Goal: Information Seeking & Learning: Learn about a topic

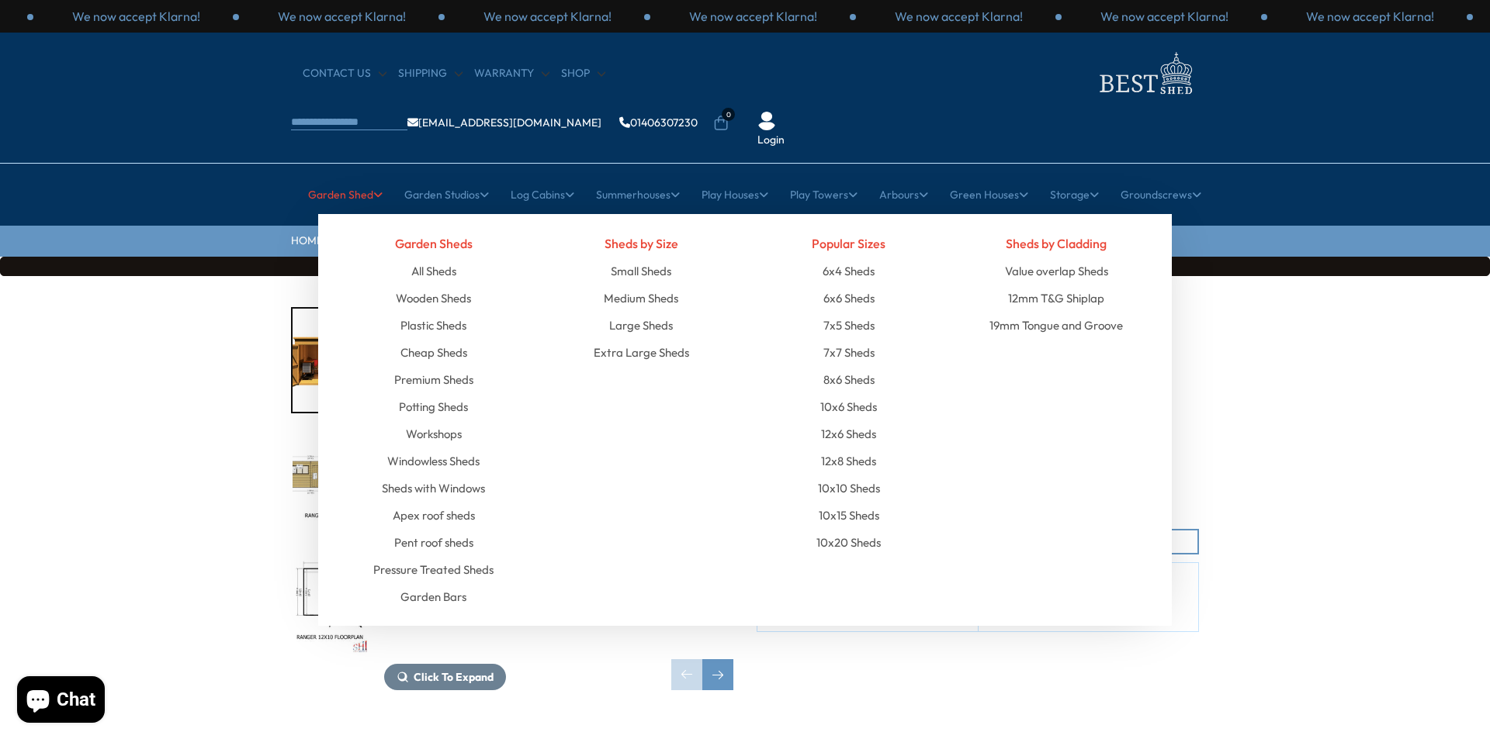
click at [330, 175] on link "Garden Shed" at bounding box center [345, 194] width 74 height 39
click at [428, 258] on link "All Sheds" at bounding box center [433, 271] width 45 height 27
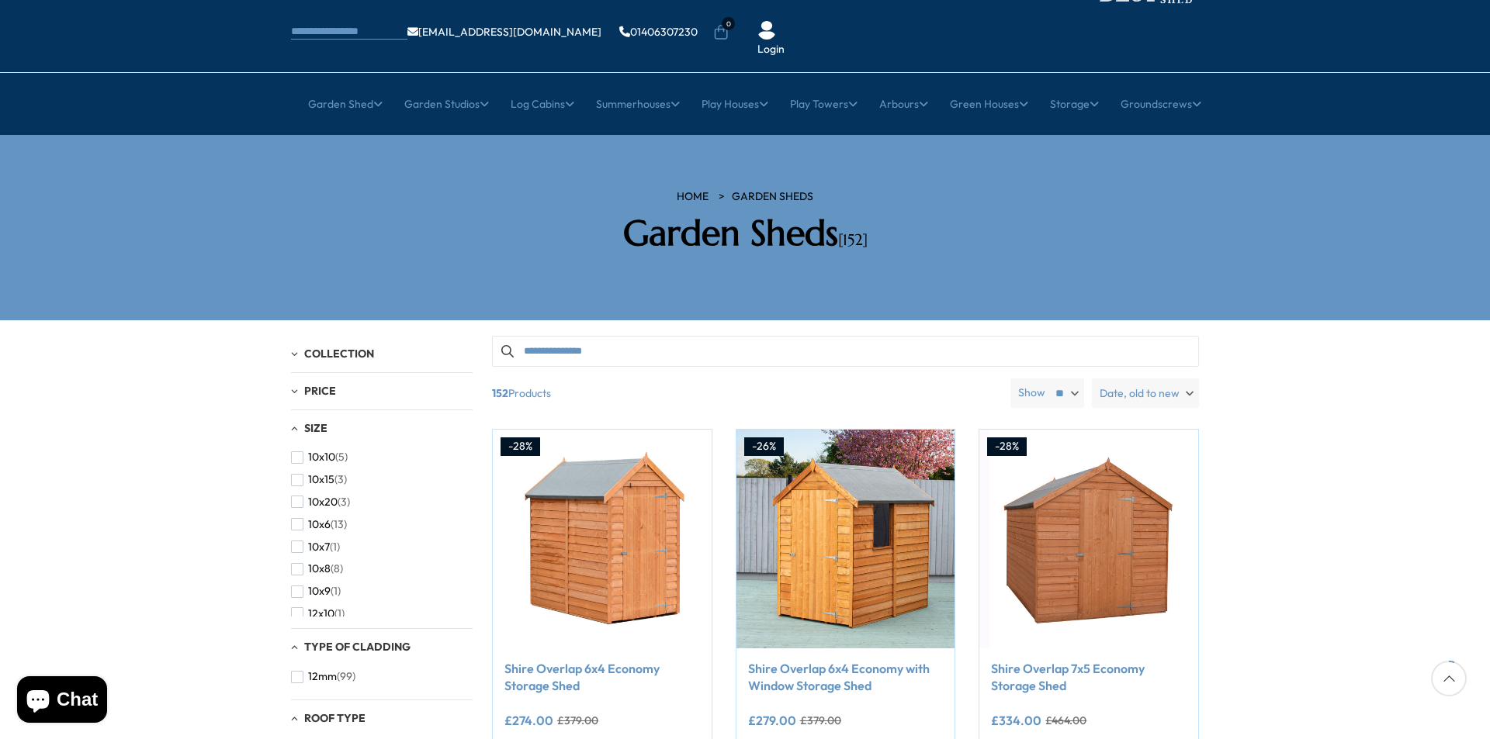
scroll to position [233, 0]
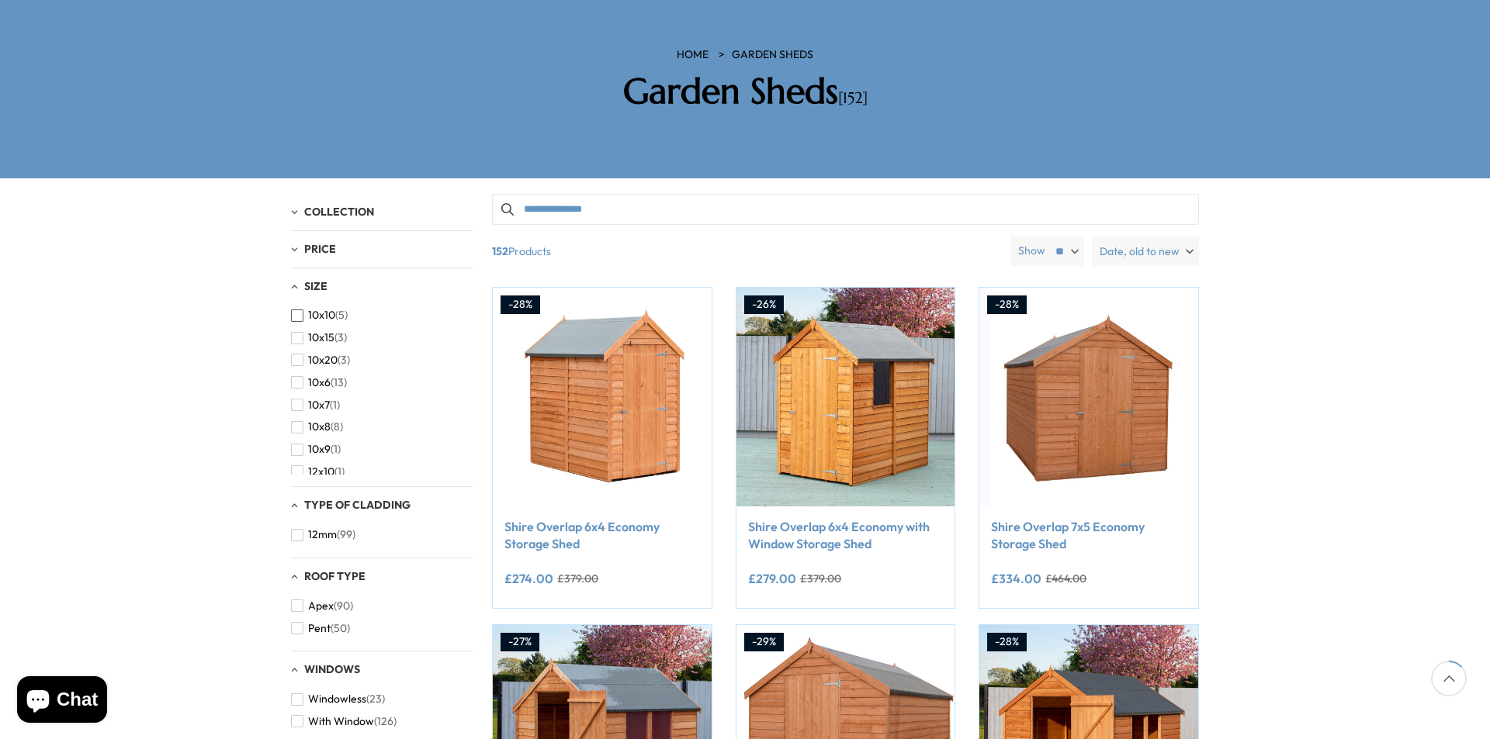
click at [293, 310] on span "button" at bounding box center [297, 316] width 12 height 12
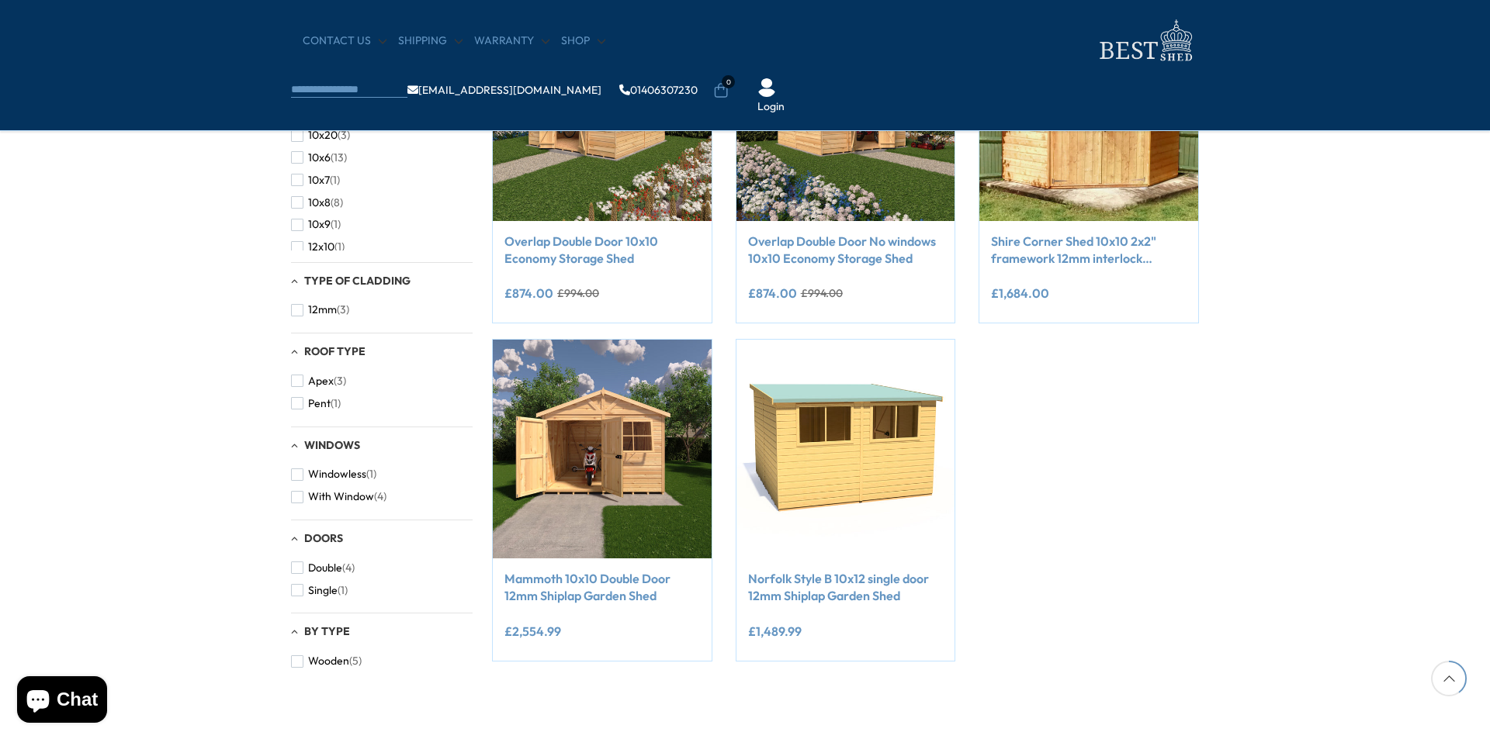
scroll to position [388, 0]
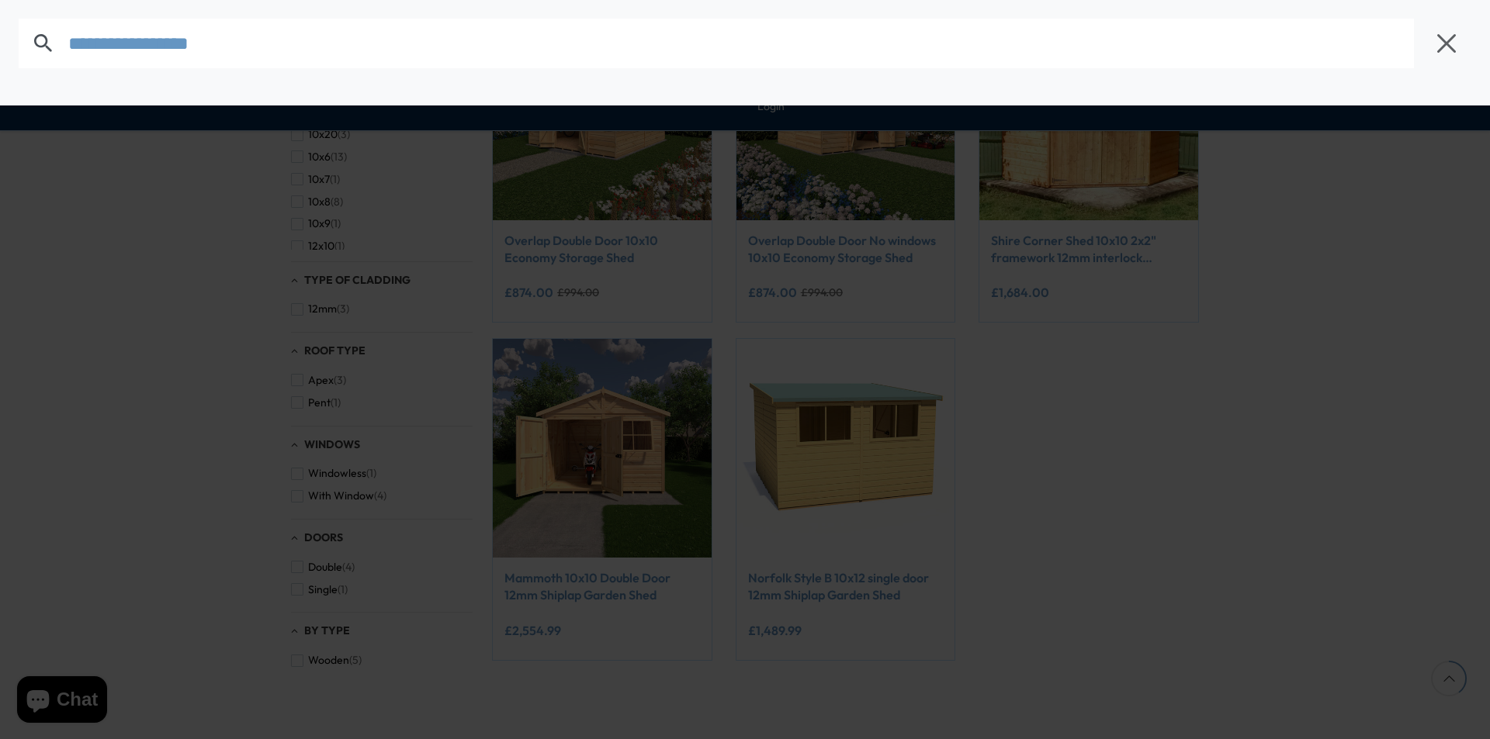
click at [771, 36] on body "We now accept Klarna! We now accept Klarna! We now accept Klarna! We now accept…" at bounding box center [745, 470] width 1490 height 1717
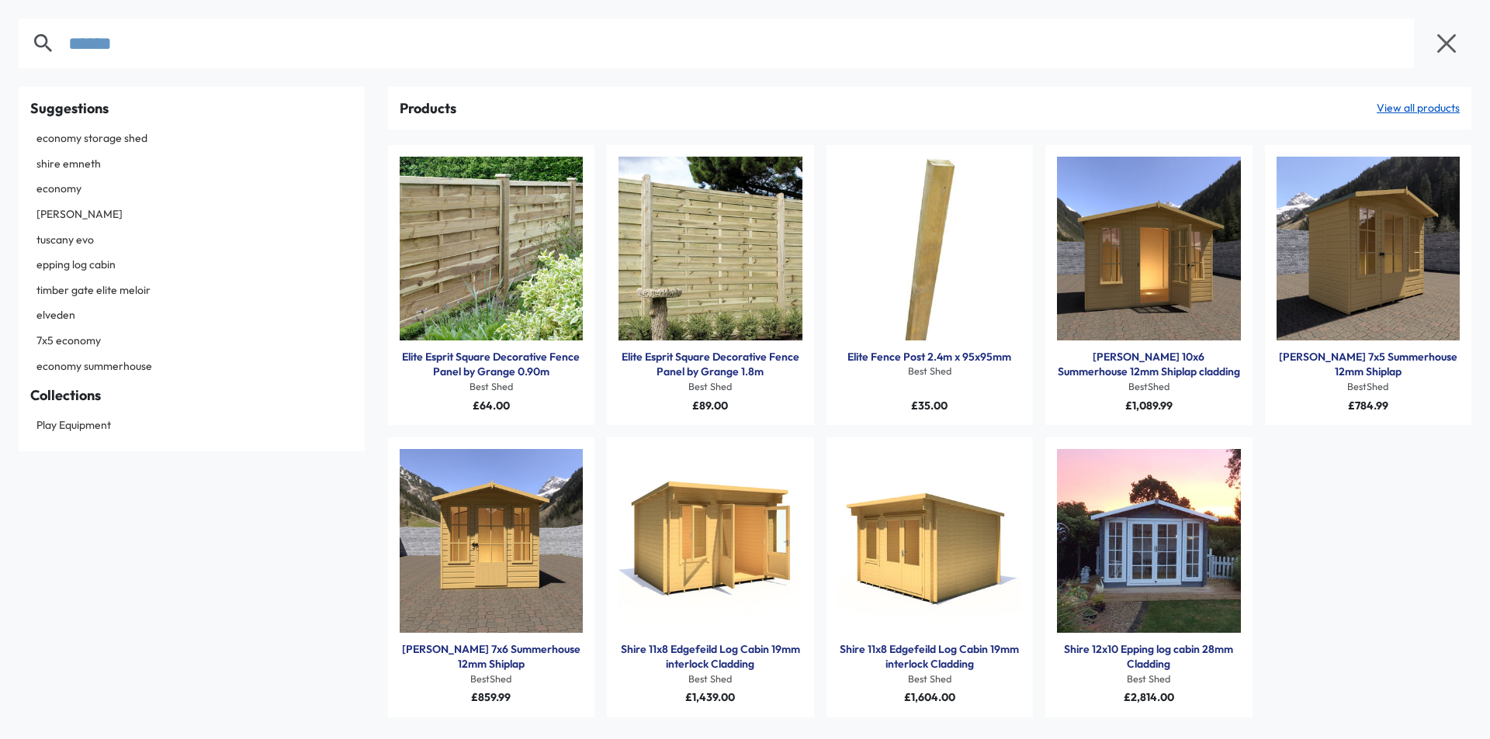
type input "******"
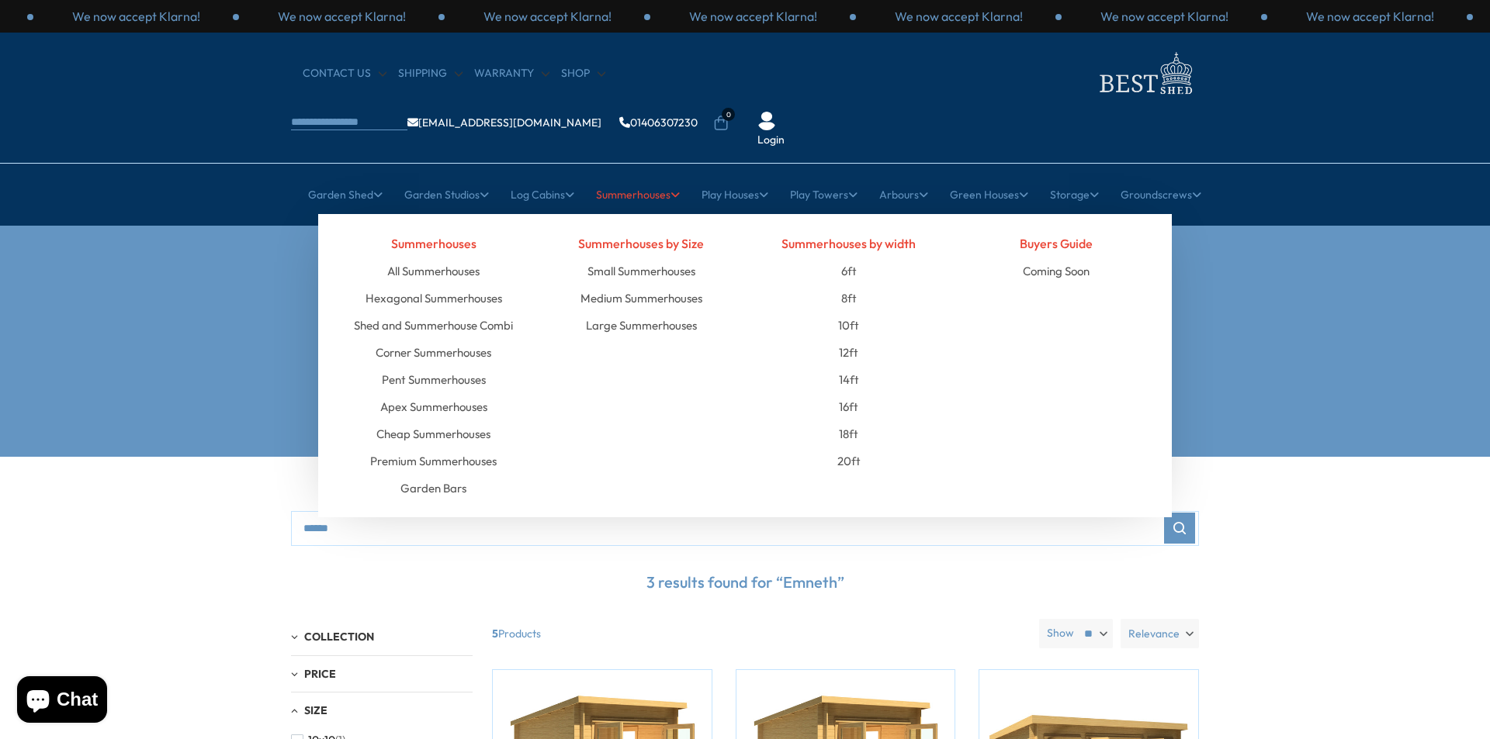
click at [620, 175] on link "Summerhouses" at bounding box center [638, 194] width 84 height 39
click at [617, 285] on link "Medium Summerhouses" at bounding box center [641, 298] width 122 height 27
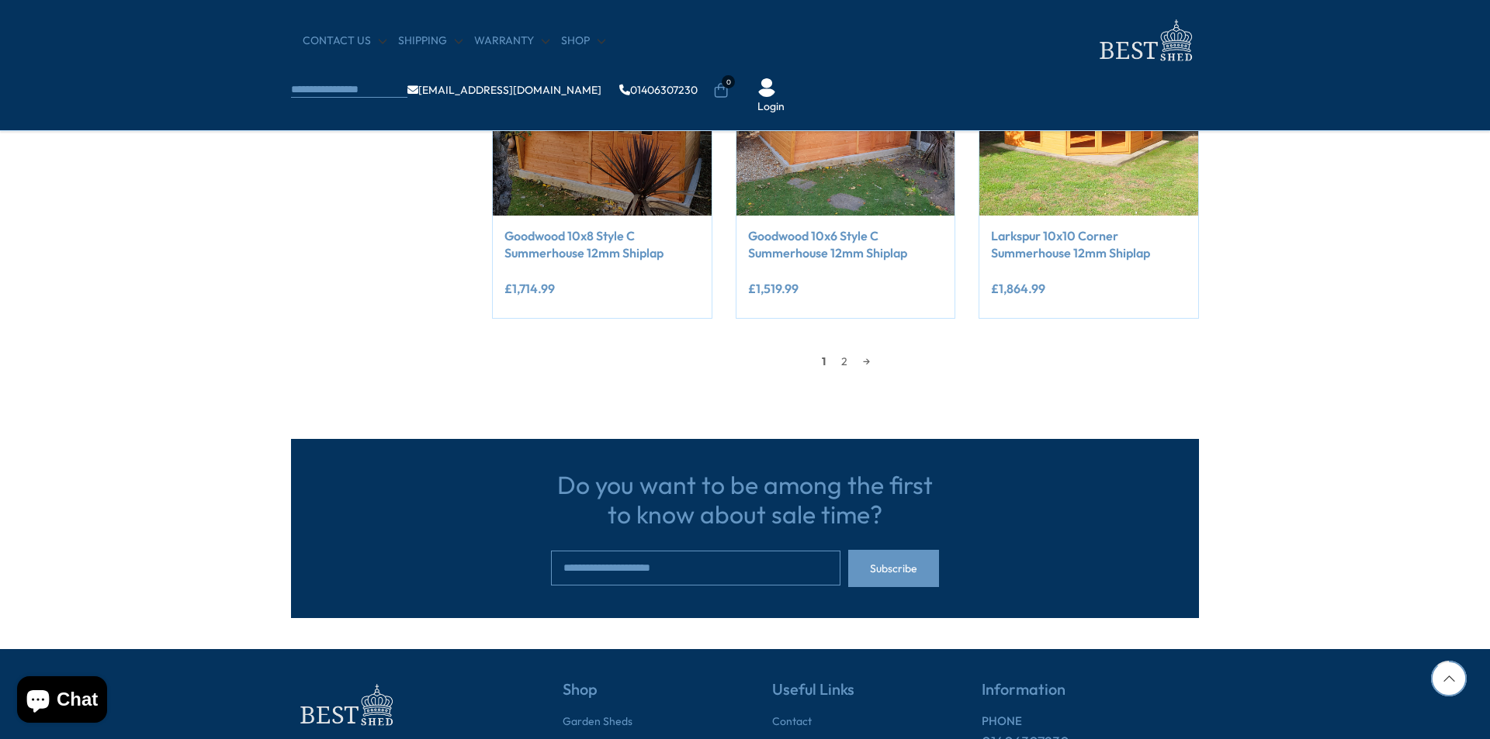
scroll to position [1474, 0]
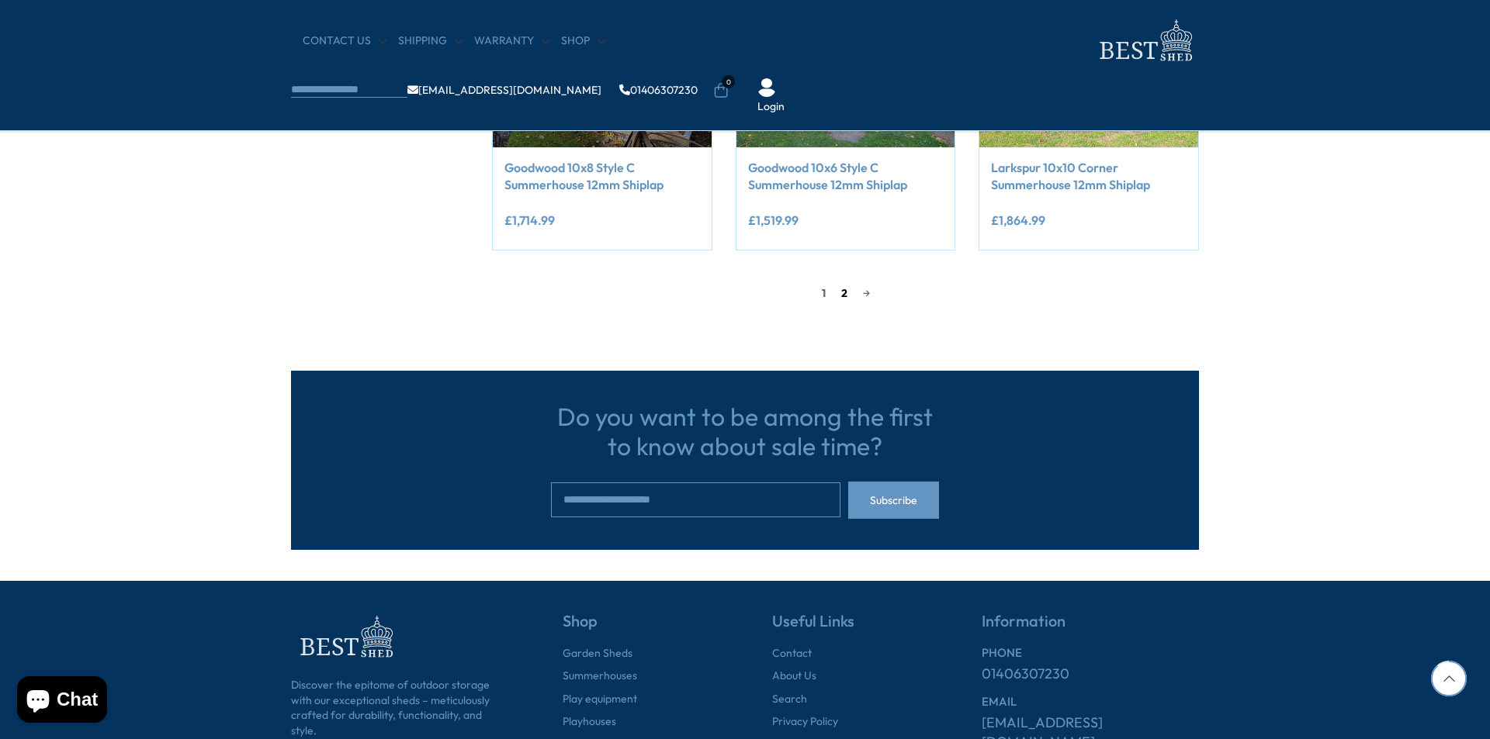
click at [842, 292] on link "2" at bounding box center [844, 293] width 22 height 23
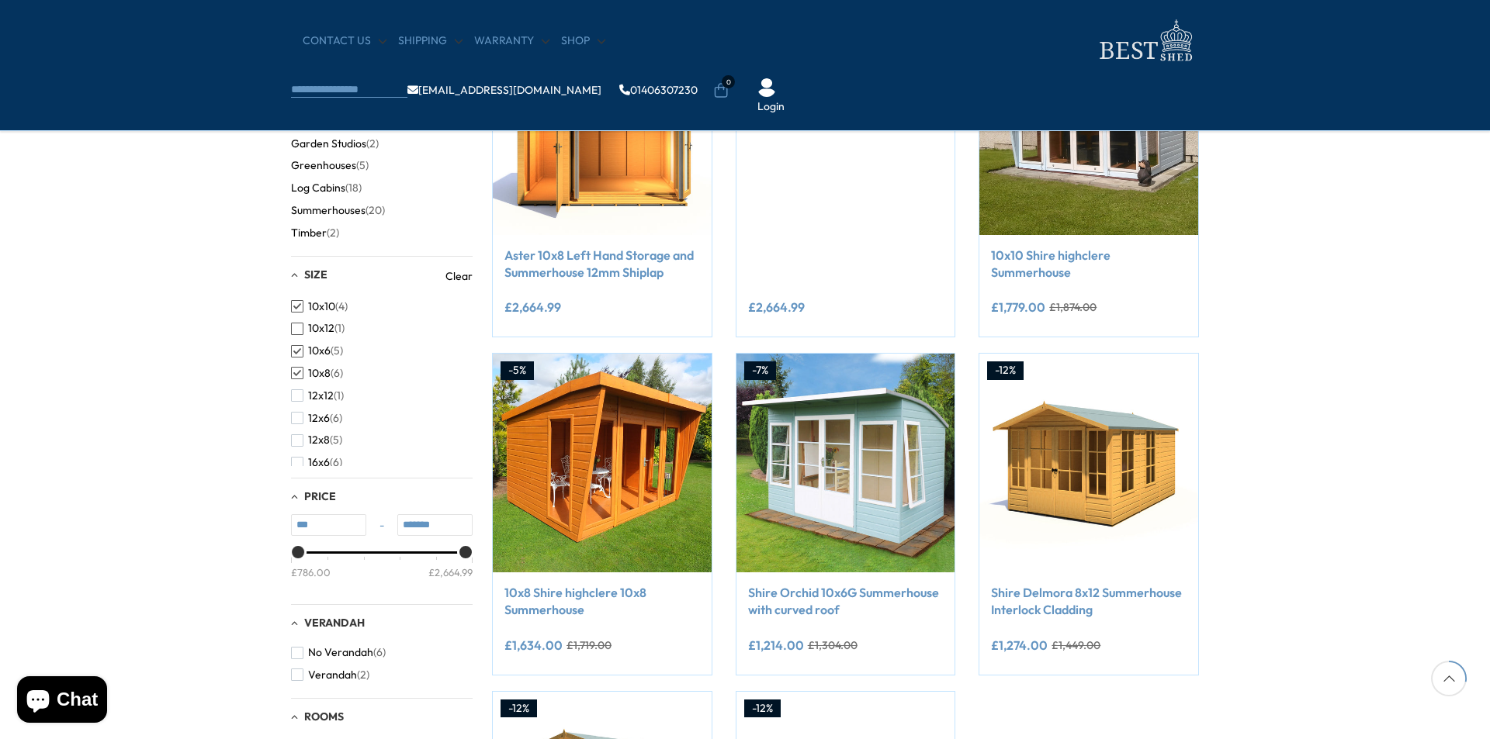
click at [301, 329] on span "button" at bounding box center [297, 329] width 12 height 12
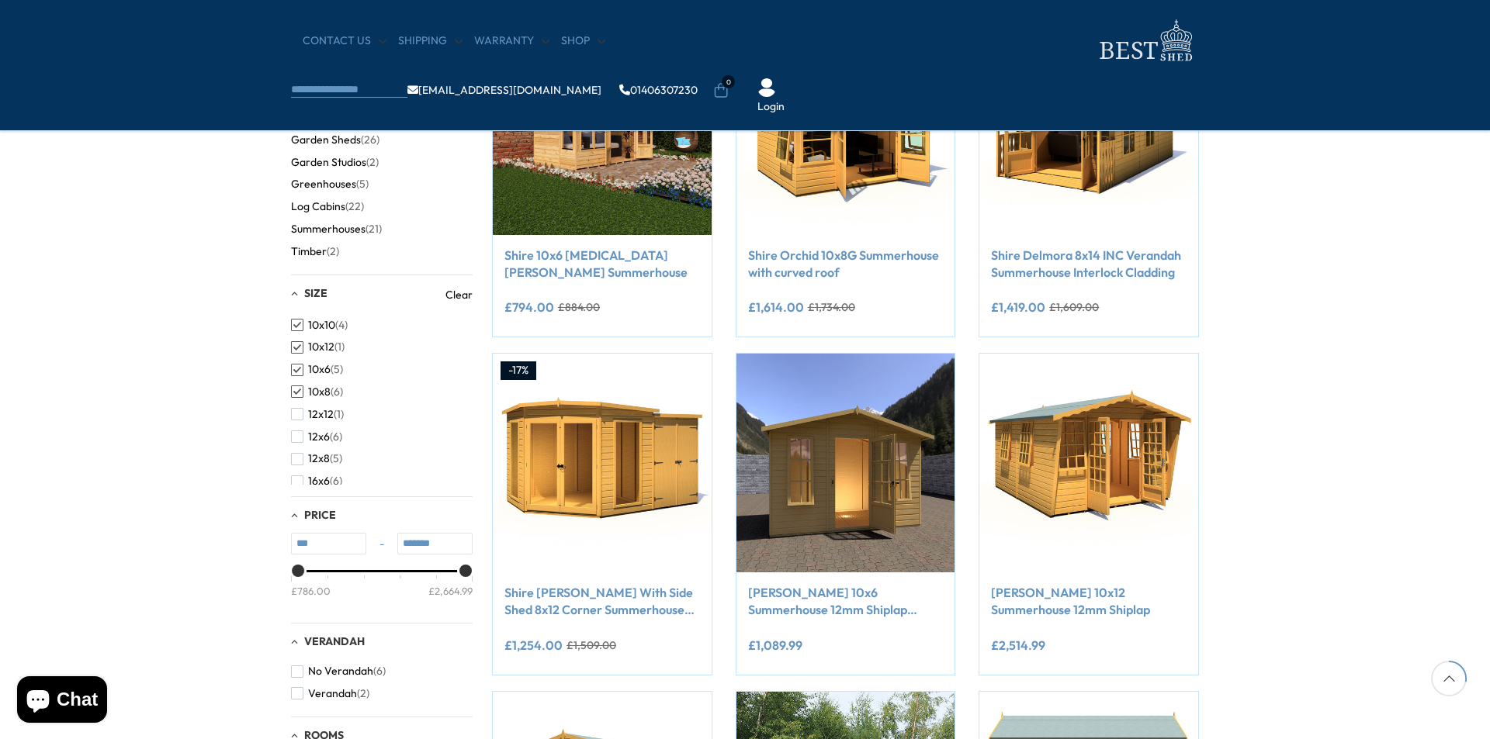
click at [289, 324] on div "Filter By Filter By Clear All Size 10x10 Size 10x12 Size 10x6 Size 10x8 Size 8x…" at bounding box center [744, 662] width 931 height 1511
click at [296, 370] on span "button" at bounding box center [297, 370] width 12 height 12
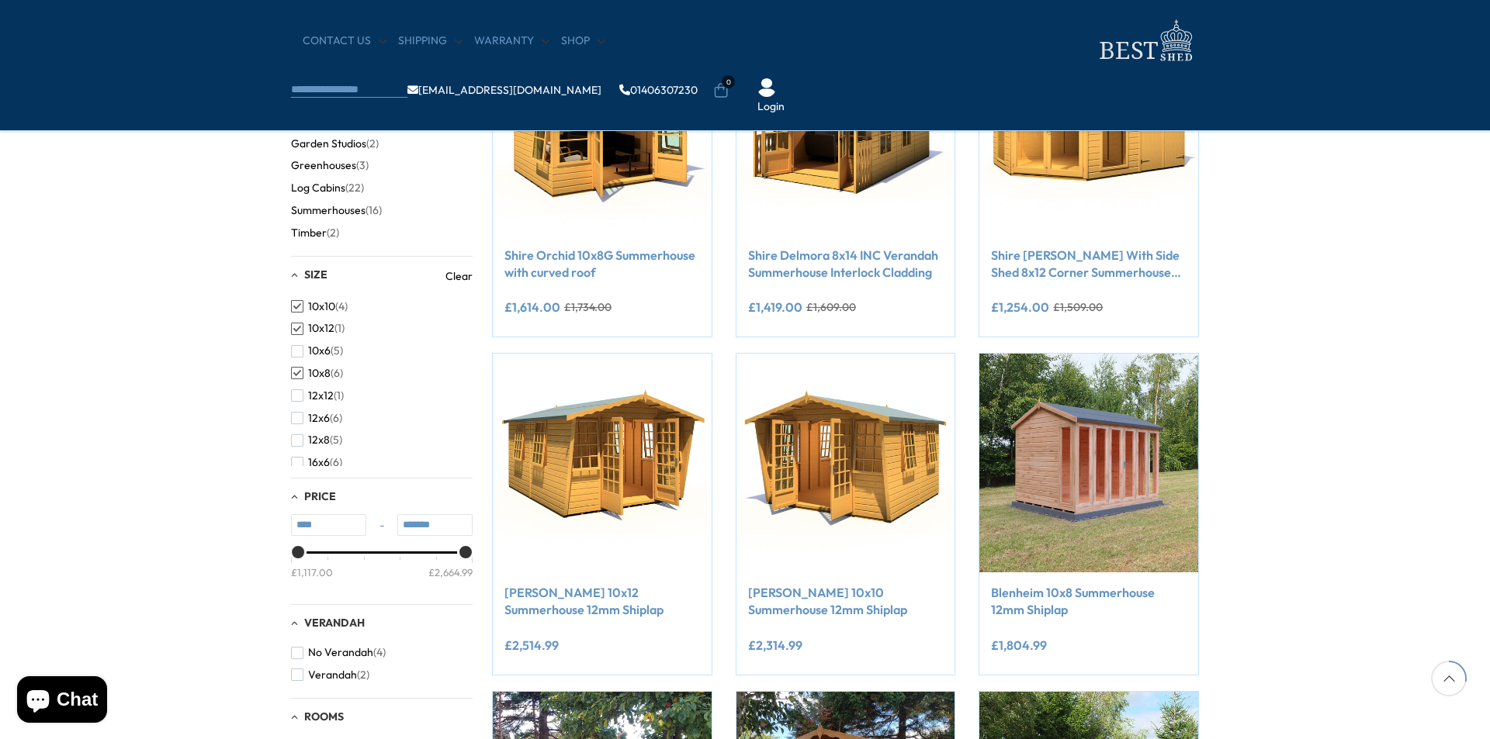
click at [301, 303] on span "button" at bounding box center [297, 306] width 12 height 12
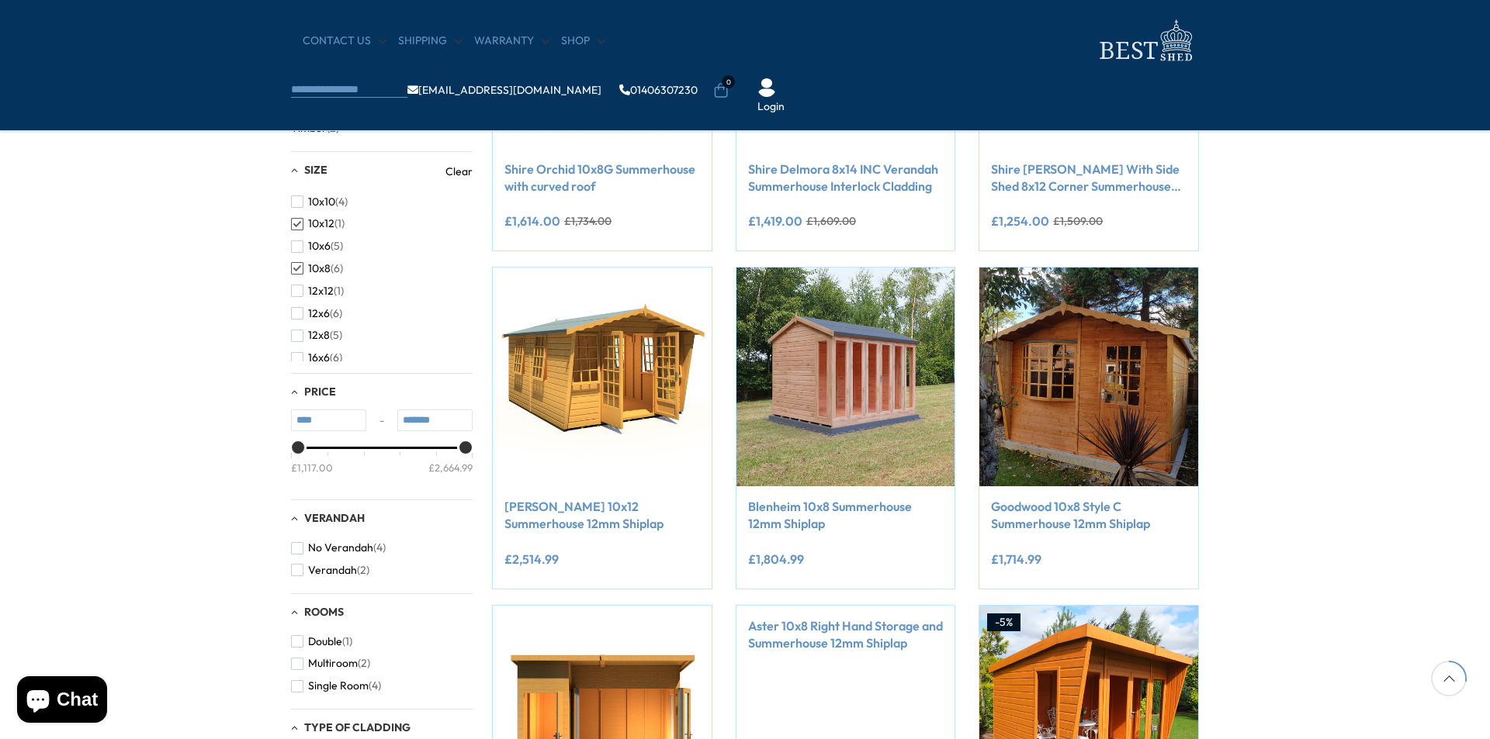
scroll to position [451, 0]
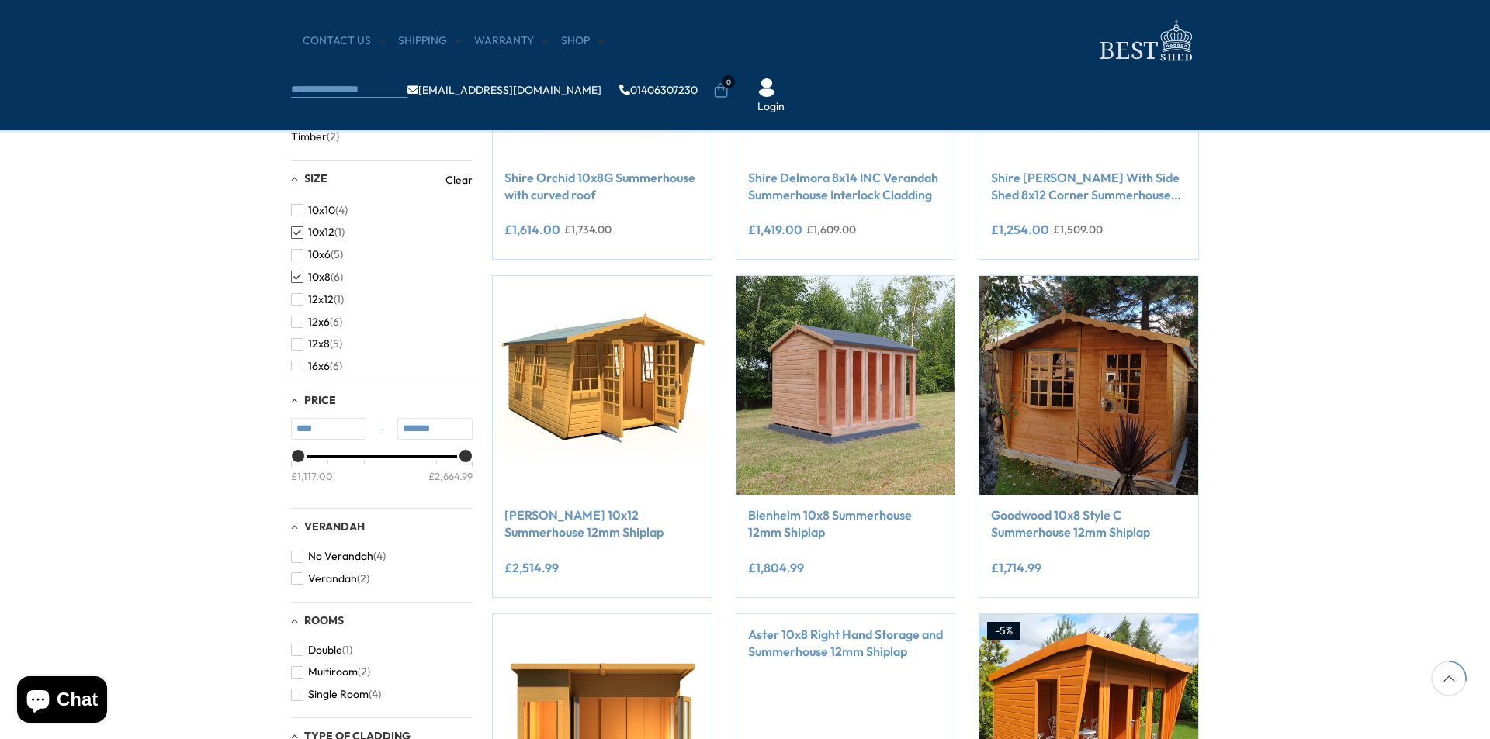
click at [296, 276] on span "button" at bounding box center [297, 277] width 12 height 12
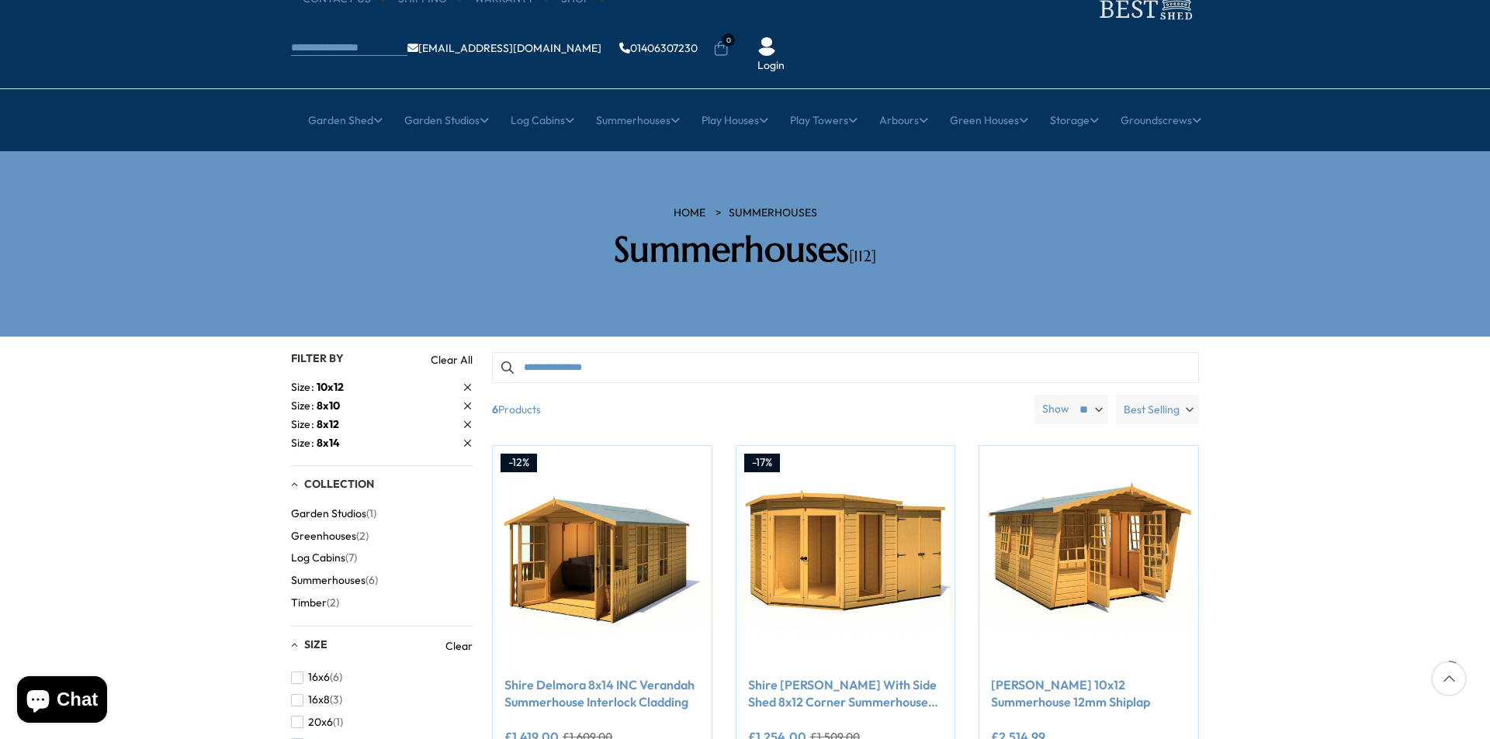
scroll to position [63, 0]
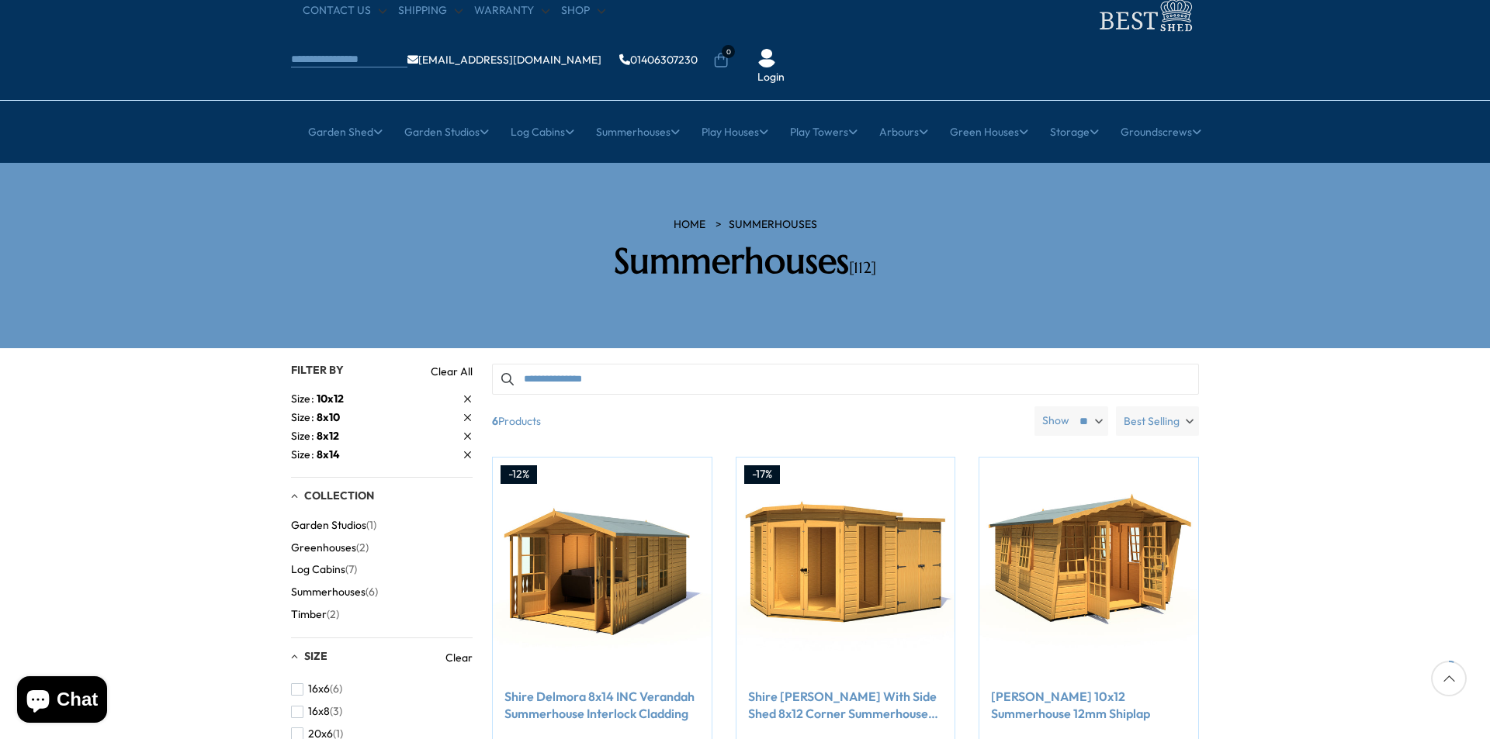
click at [446, 364] on link "Clear All" at bounding box center [452, 372] width 42 height 16
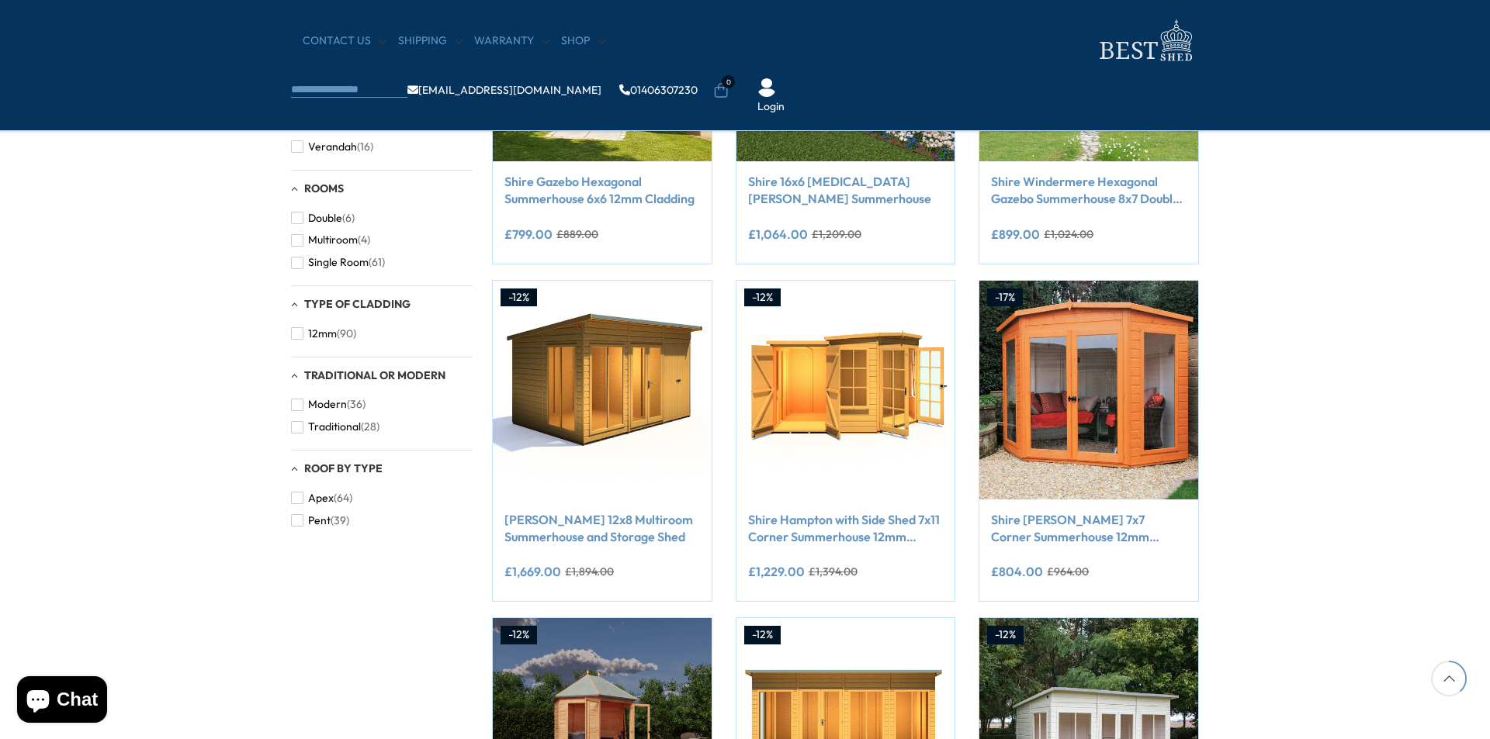
scroll to position [528, 0]
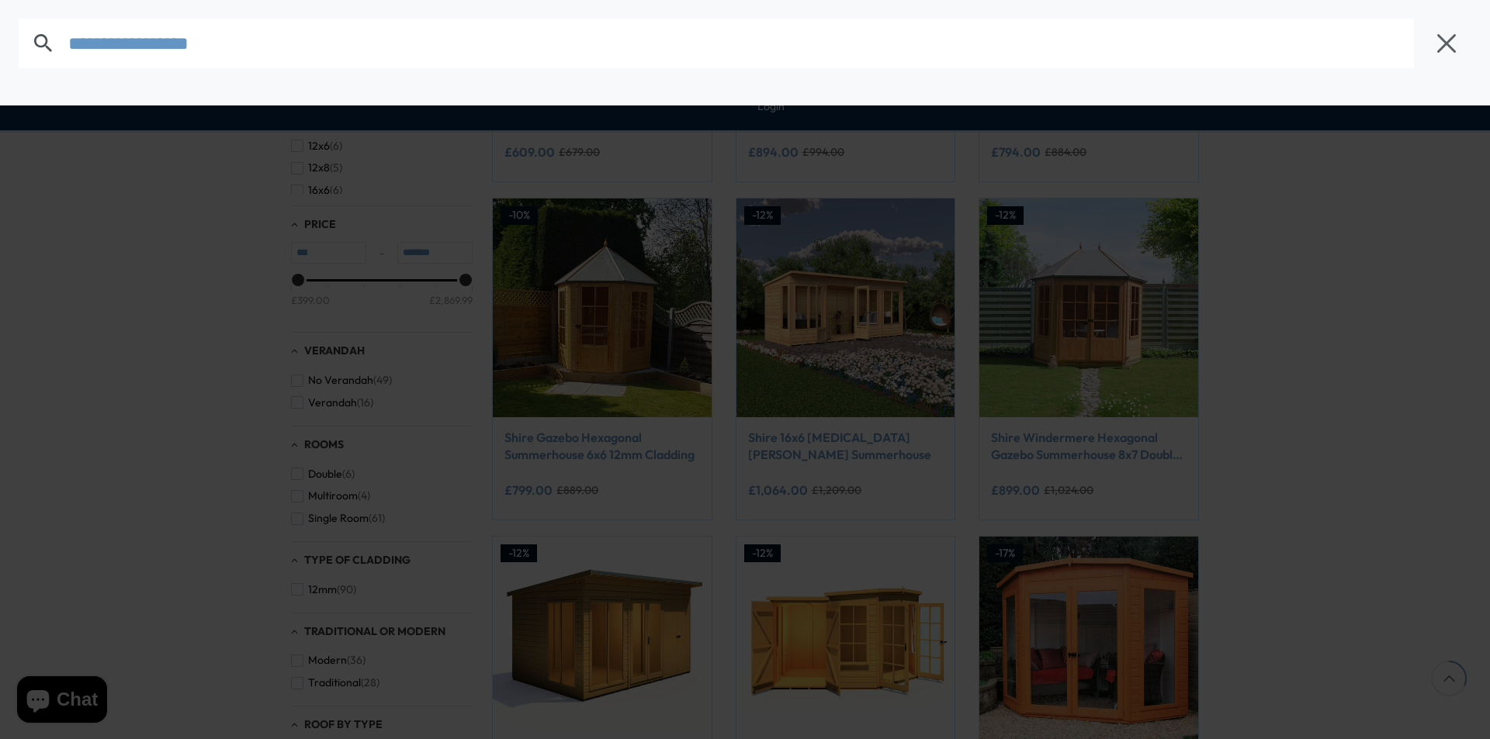
click at [766, 33] on body "We now accept Klarna! We now accept Klarna! We now accept Klarna! We now accept…" at bounding box center [745, 680] width 1490 height 2416
type input "********"
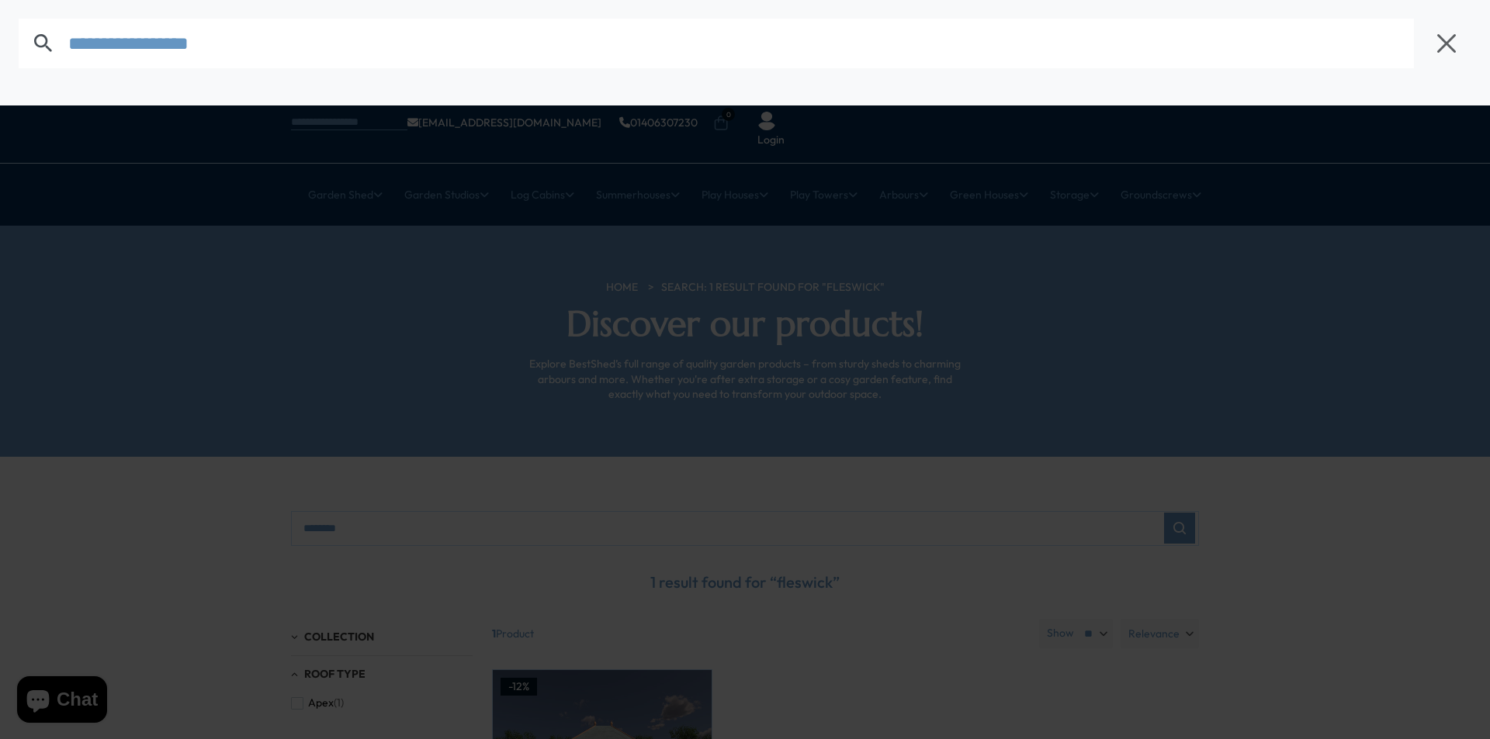
type input "*****"
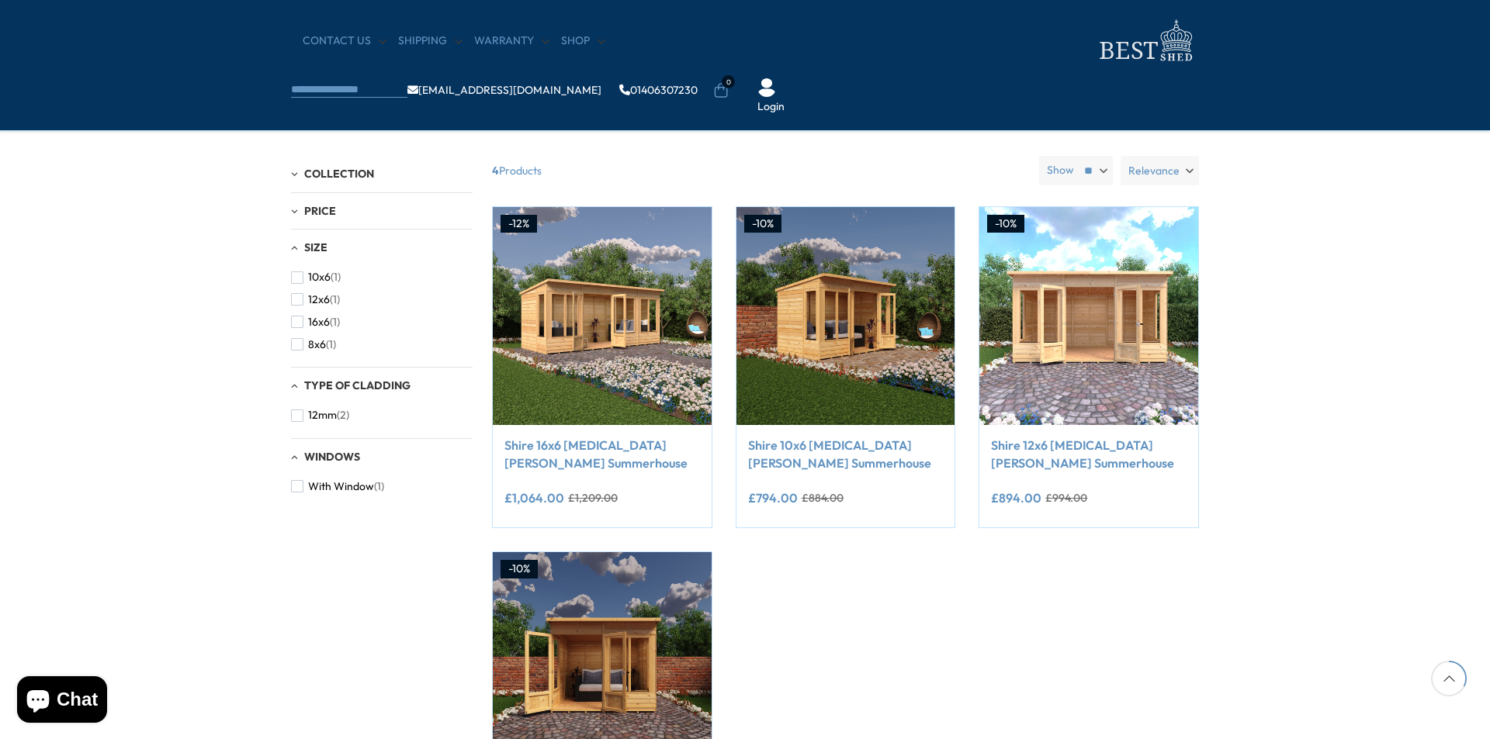
scroll to position [388, 0]
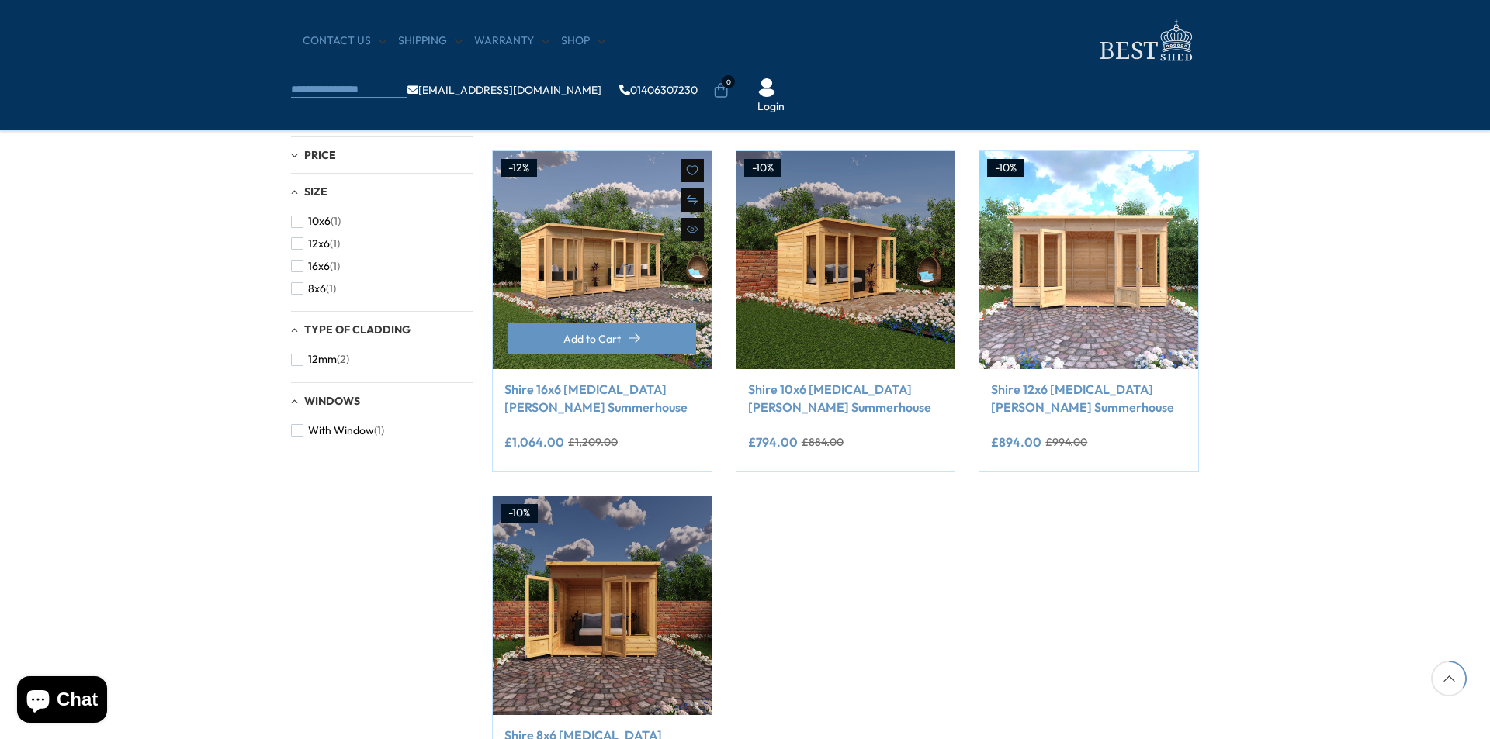
click at [563, 392] on link "Shire 16x6 [MEDICAL_DATA][PERSON_NAME] Summerhouse" at bounding box center [602, 398] width 196 height 35
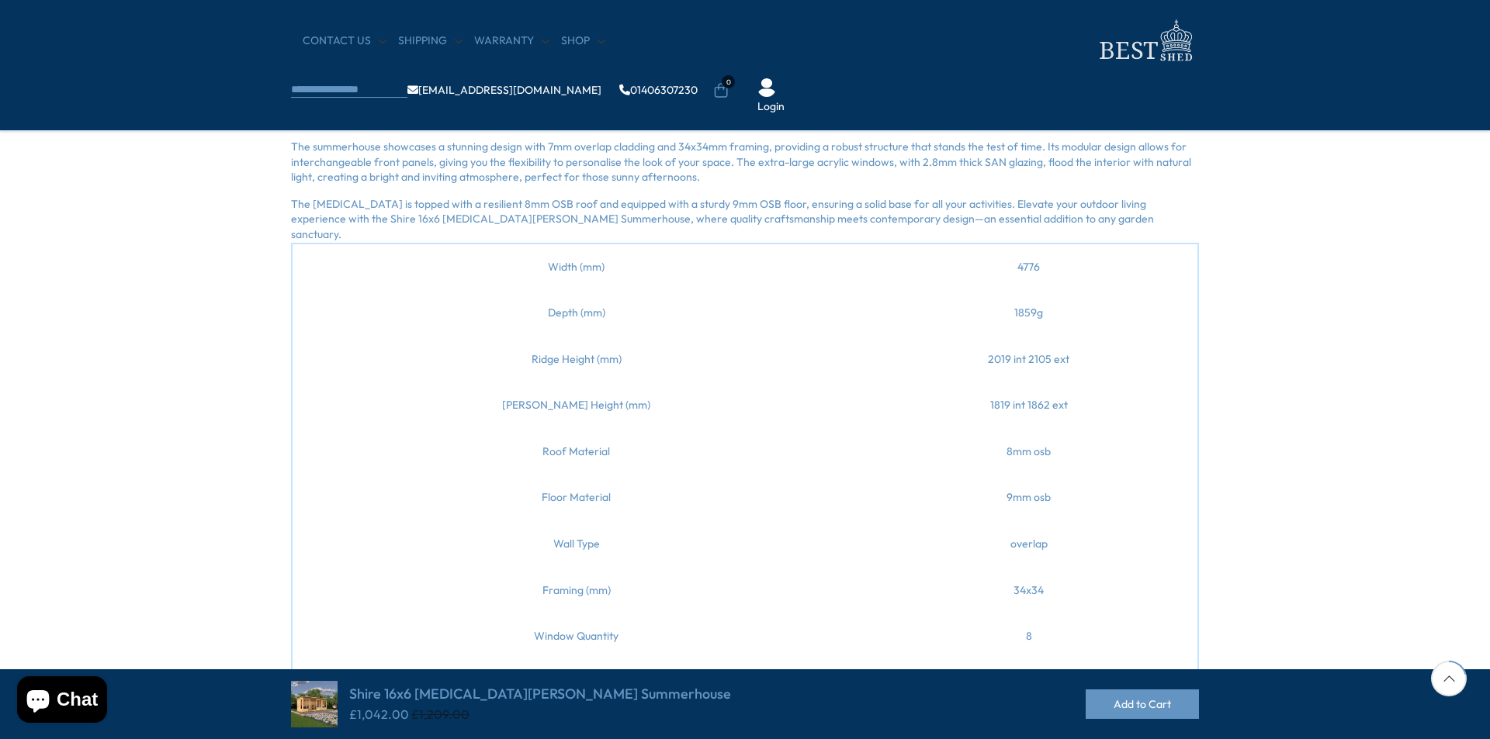
scroll to position [698, 0]
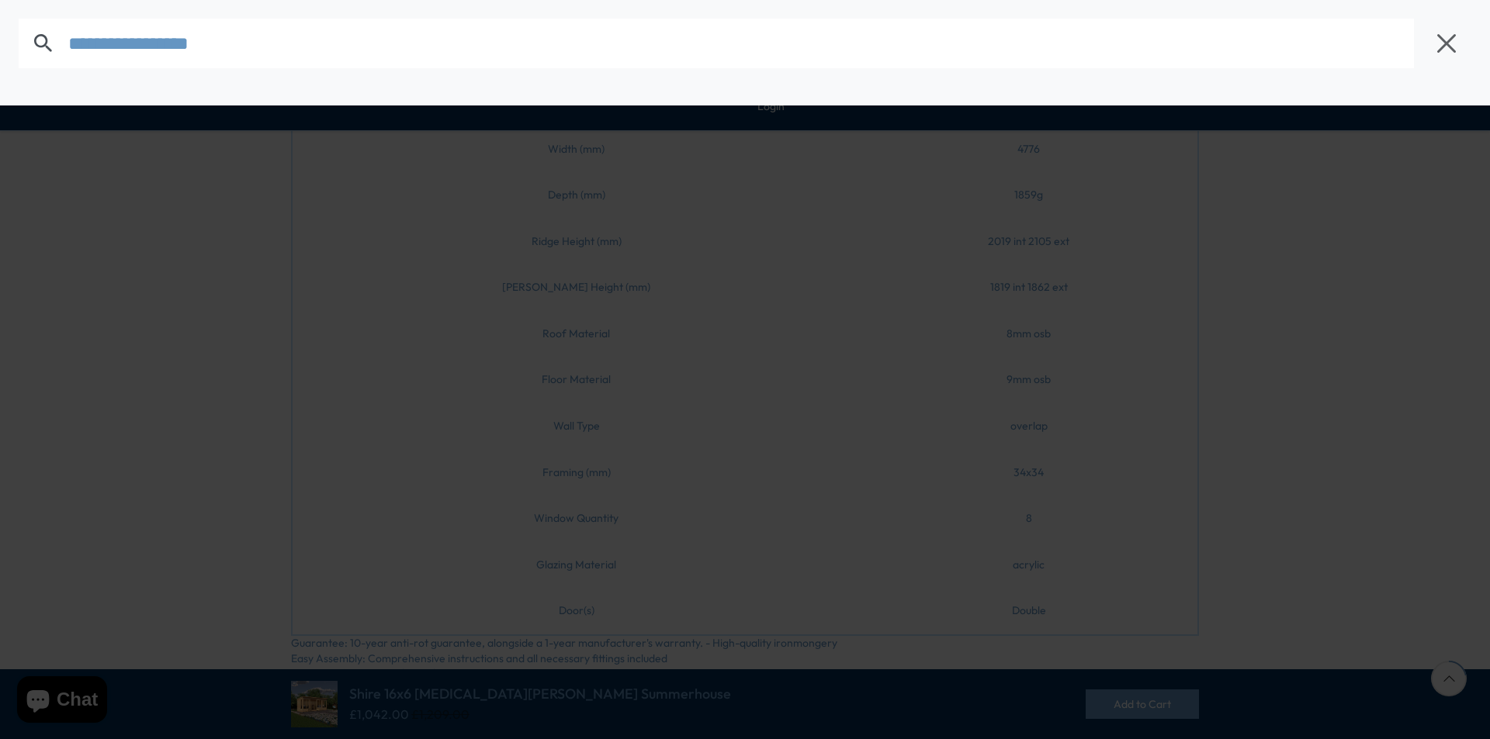
type input "******"
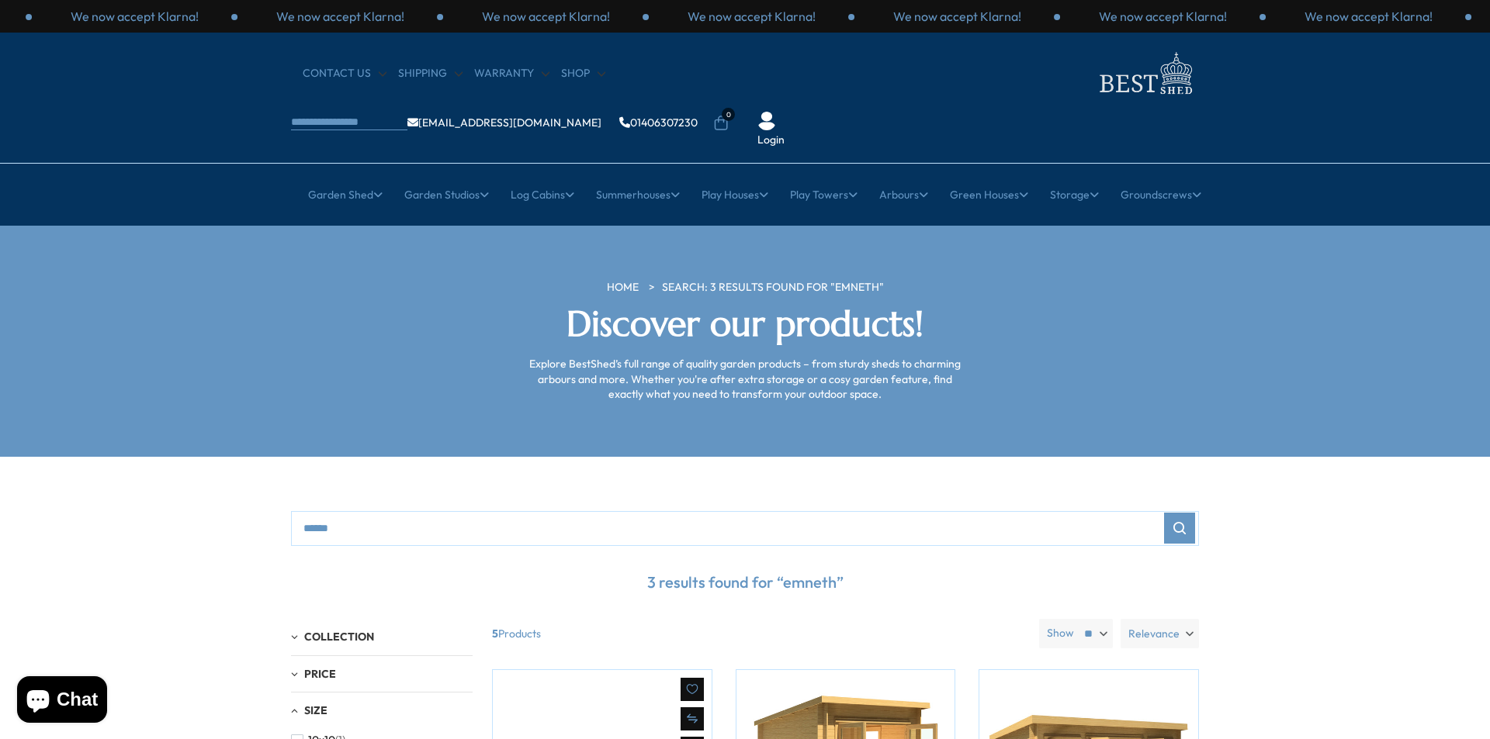
scroll to position [466, 0]
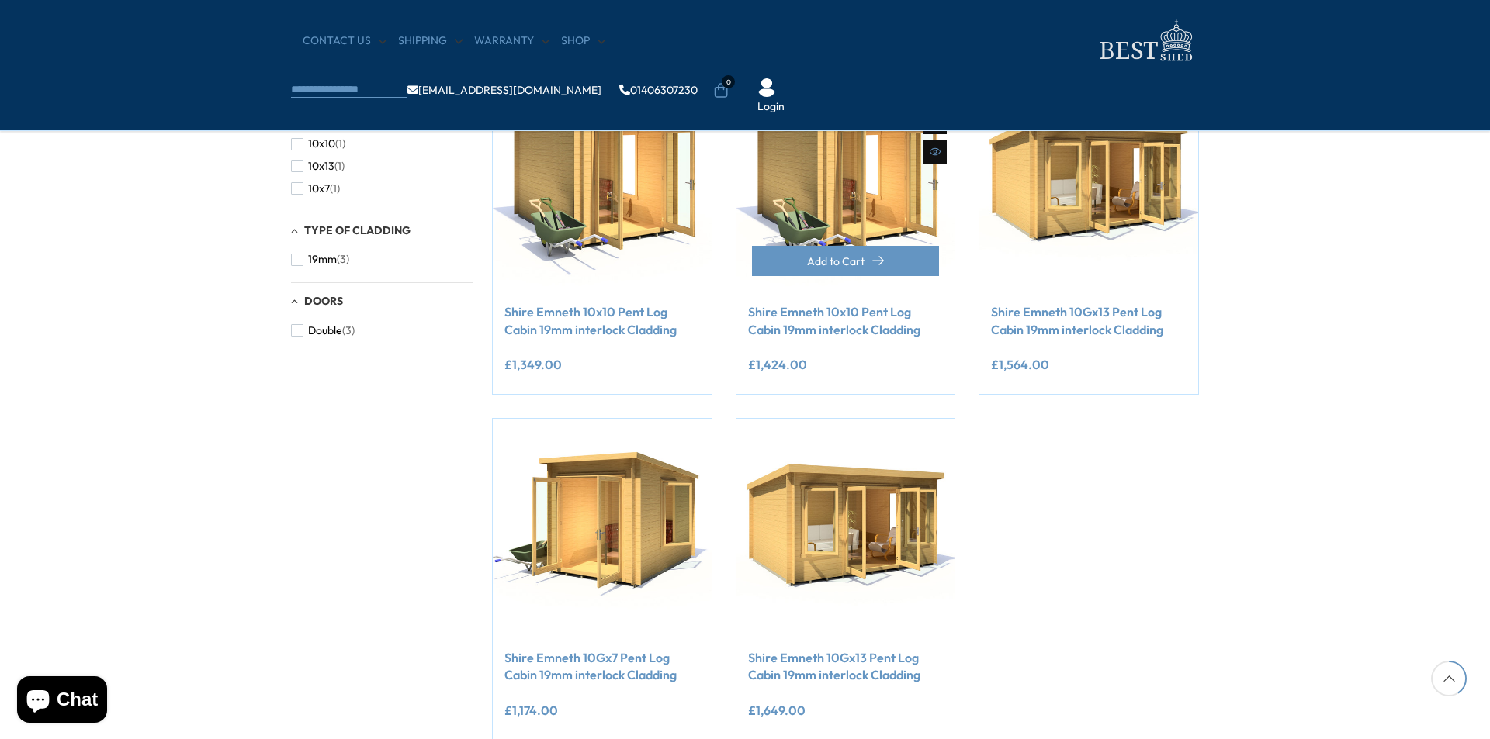
click at [821, 315] on link "Shire Emneth 10x10 Pent Log Cabin 19mm interlock Cladding" at bounding box center [846, 320] width 196 height 35
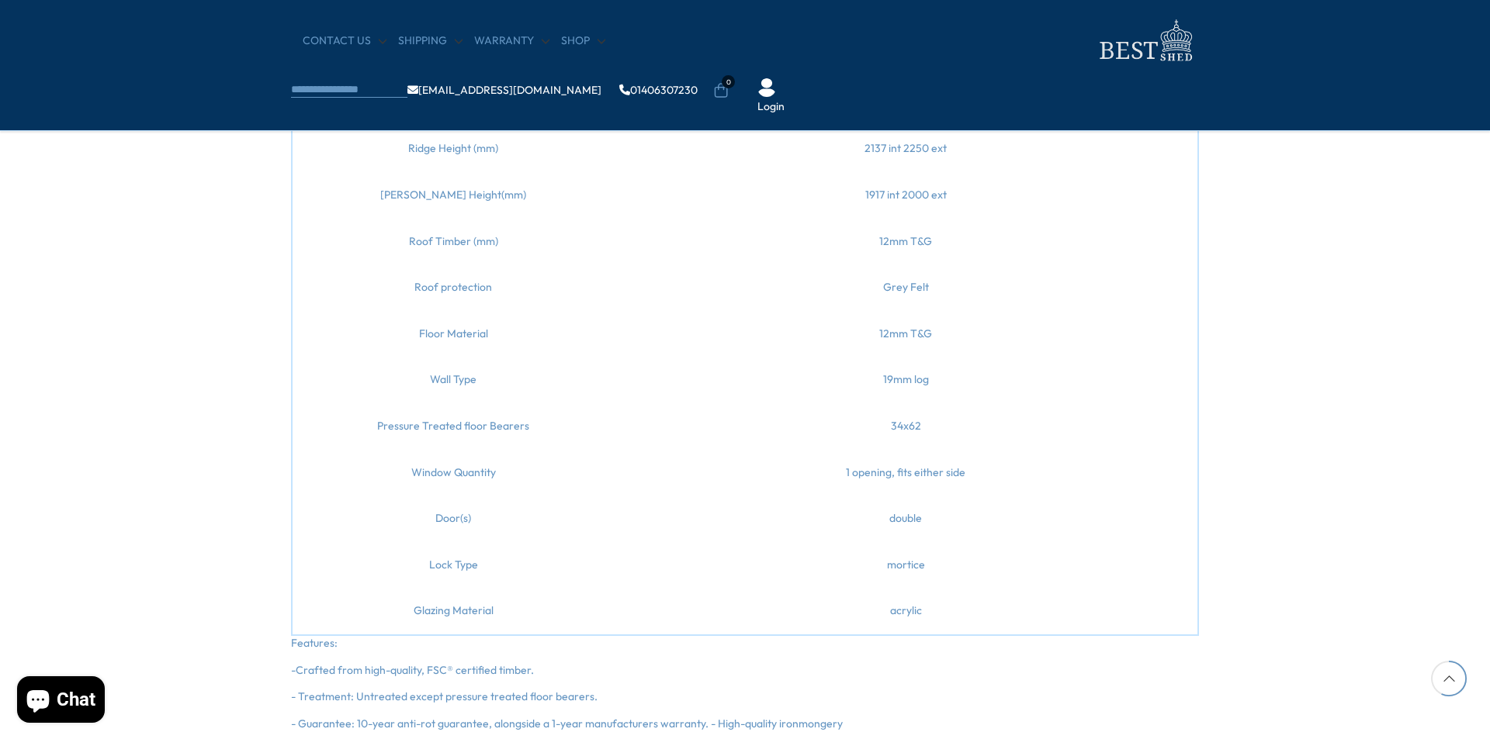
scroll to position [1474, 0]
